Goal: Find specific page/section: Find specific page/section

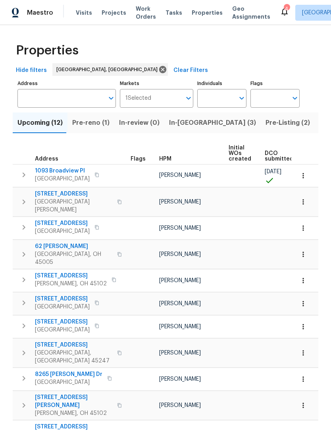
click at [320, 124] on span "Listed (22)" at bounding box center [337, 122] width 34 height 11
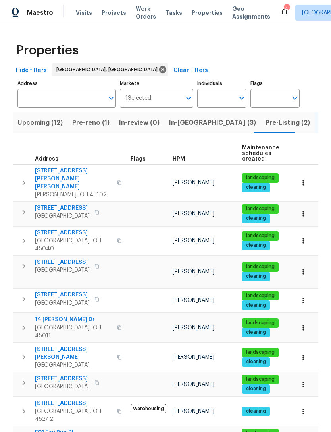
click at [320, 121] on span "Listed (22)" at bounding box center [337, 122] width 34 height 11
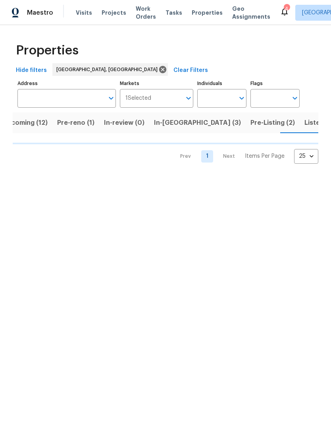
scroll to position [0, 16]
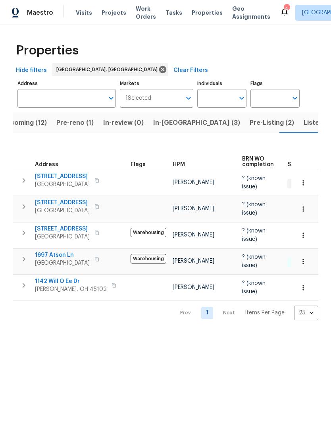
click at [304, 123] on span "Listed (22)" at bounding box center [321, 122] width 34 height 11
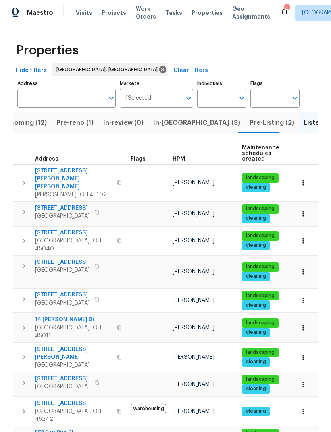
click at [75, 120] on span "Pre-reno (1)" at bounding box center [74, 122] width 37 height 11
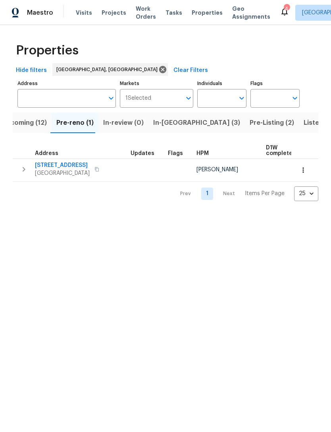
click at [40, 123] on span "Upcoming (12)" at bounding box center [24, 122] width 45 height 11
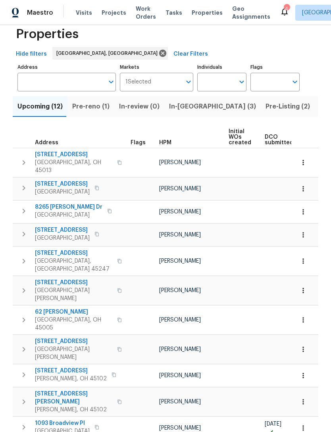
scroll to position [16, 0]
click at [66, 419] on span "1093 Broadview Pl" at bounding box center [62, 423] width 55 height 8
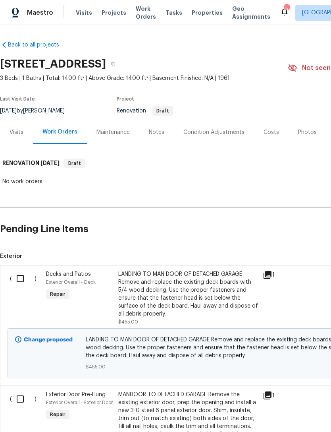
click at [226, 131] on div "Condition Adjustments" at bounding box center [214, 132] width 61 height 8
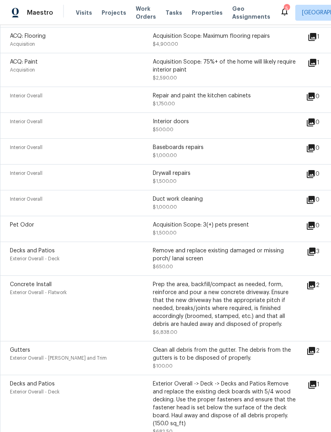
scroll to position [325, 0]
